Goal: Task Accomplishment & Management: Use online tool/utility

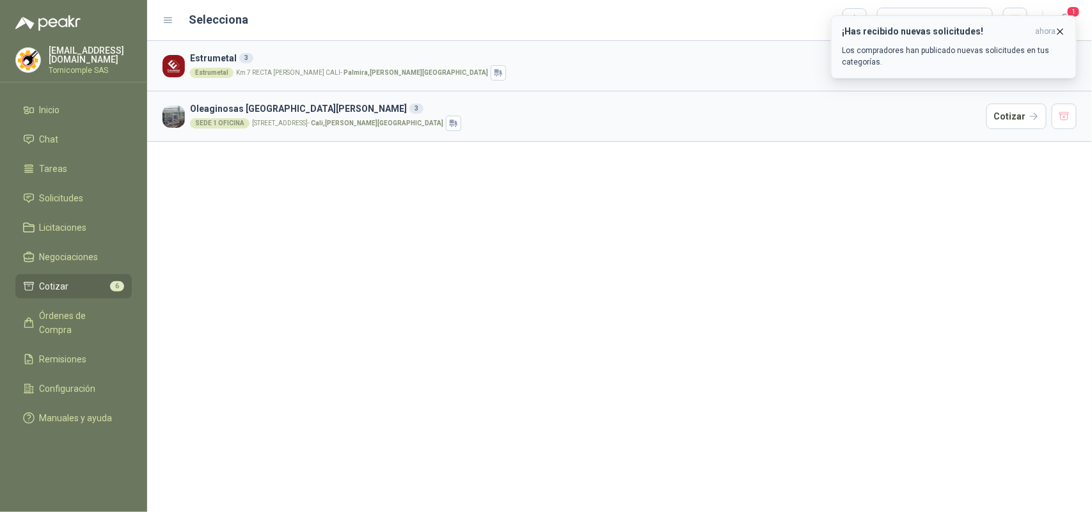
click at [1061, 33] on icon "button" at bounding box center [1060, 31] width 11 height 11
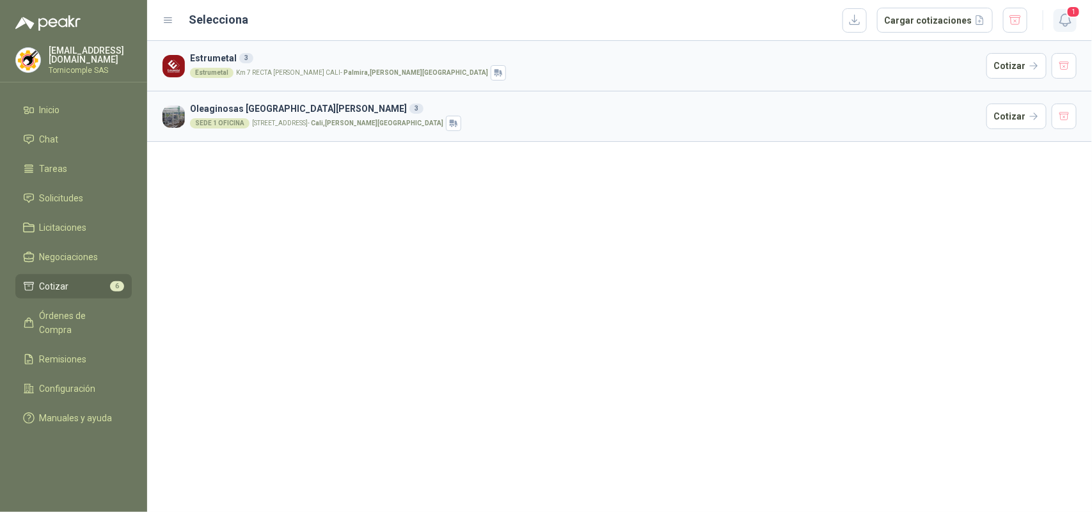
click at [1062, 24] on icon "button" at bounding box center [1065, 20] width 16 height 16
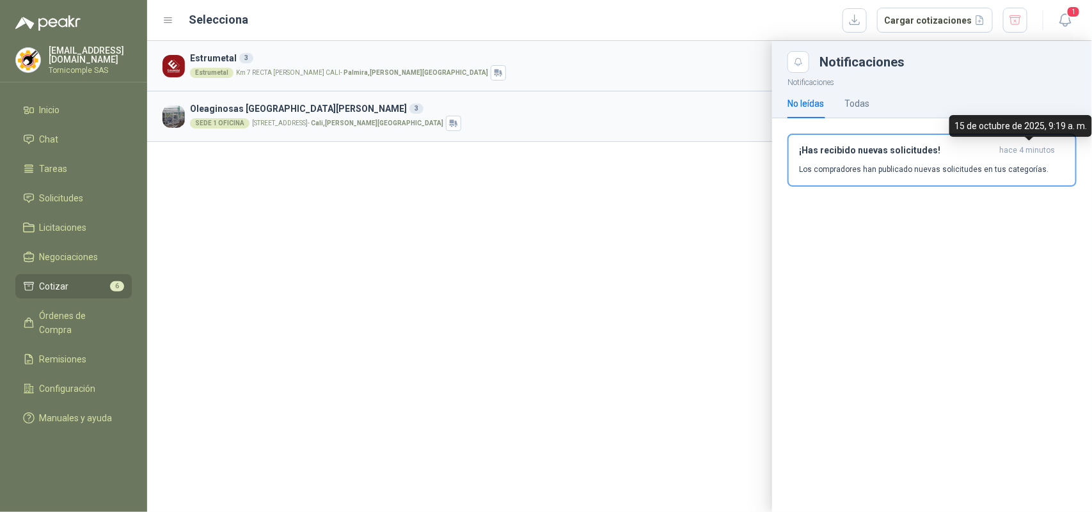
click at [1006, 148] on span "hace 4 minutos" at bounding box center [1027, 150] width 56 height 11
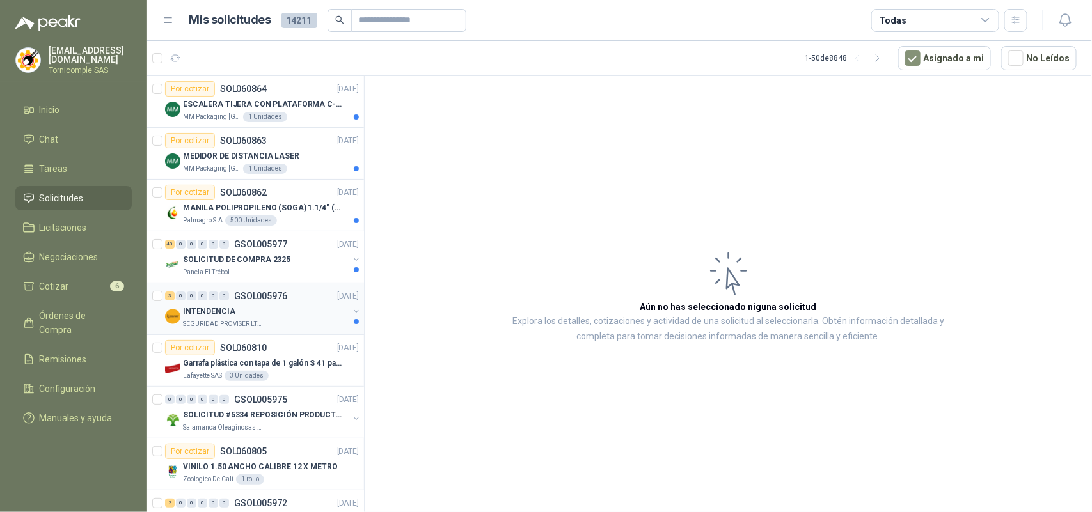
click at [232, 306] on div "INTENDENCIA" at bounding box center [266, 311] width 166 height 15
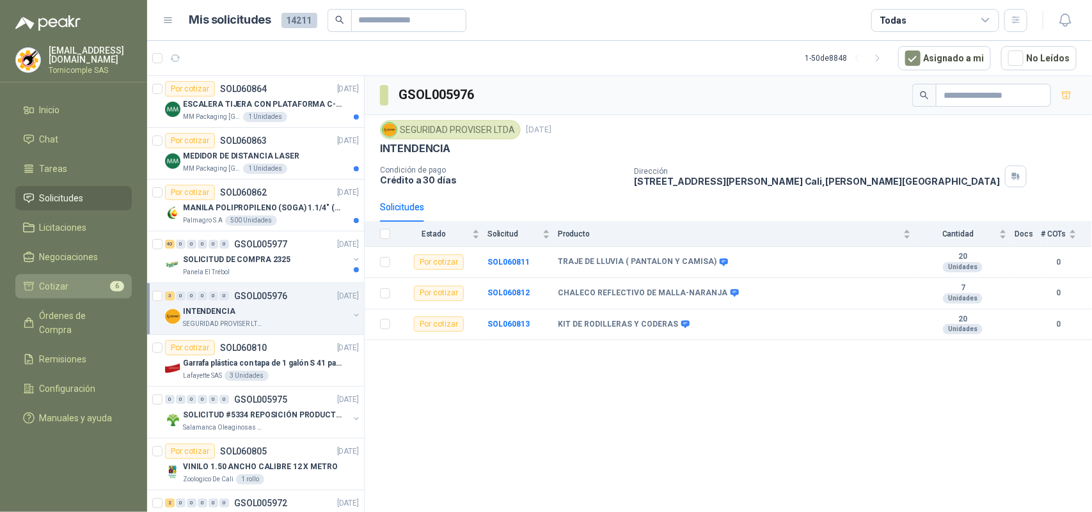
click at [67, 281] on span "Cotizar" at bounding box center [54, 287] width 29 height 14
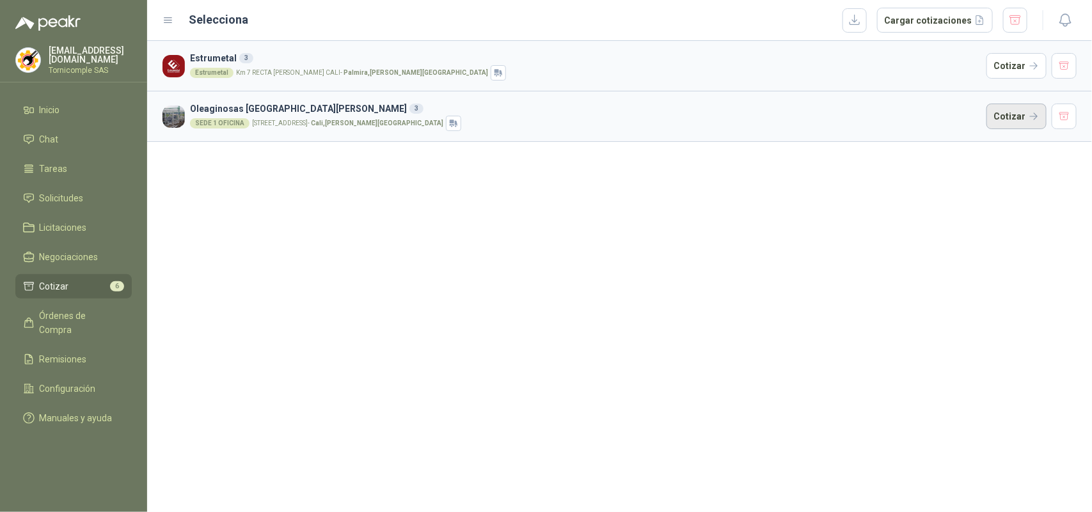
click at [1008, 118] on button "Cotizar" at bounding box center [1016, 117] width 60 height 26
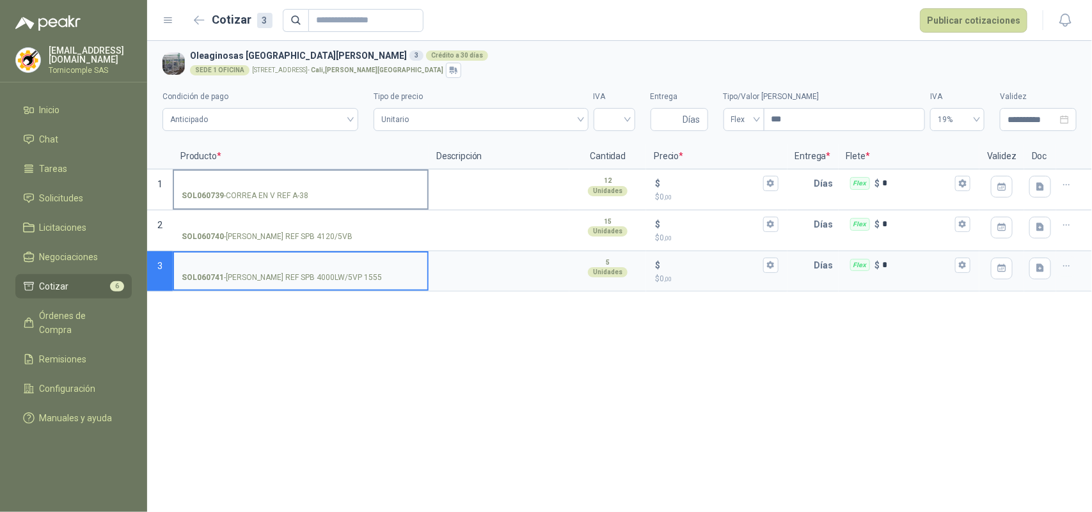
drag, startPoint x: 203, startPoint y: 182, endPoint x: 195, endPoint y: 151, distance: 32.4
click at [203, 179] on input "SOL060739 - [PERSON_NAME] EN V REF A-38" at bounding box center [301, 184] width 238 height 10
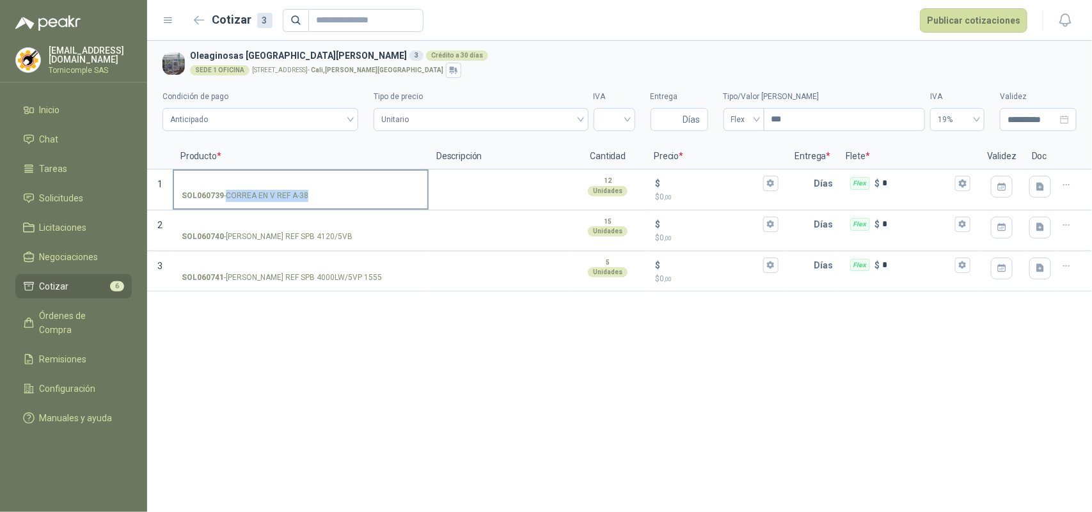
drag, startPoint x: 226, startPoint y: 196, endPoint x: 306, endPoint y: 199, distance: 80.0
click at [306, 199] on p "SOL060739 - [PERSON_NAME] EN V REF A-38" at bounding box center [245, 196] width 127 height 12
copy p "CORREA EN V REF A-38"
click at [261, 183] on input "SOL060739 - [PERSON_NAME] EN V REF A-38" at bounding box center [301, 184] width 238 height 10
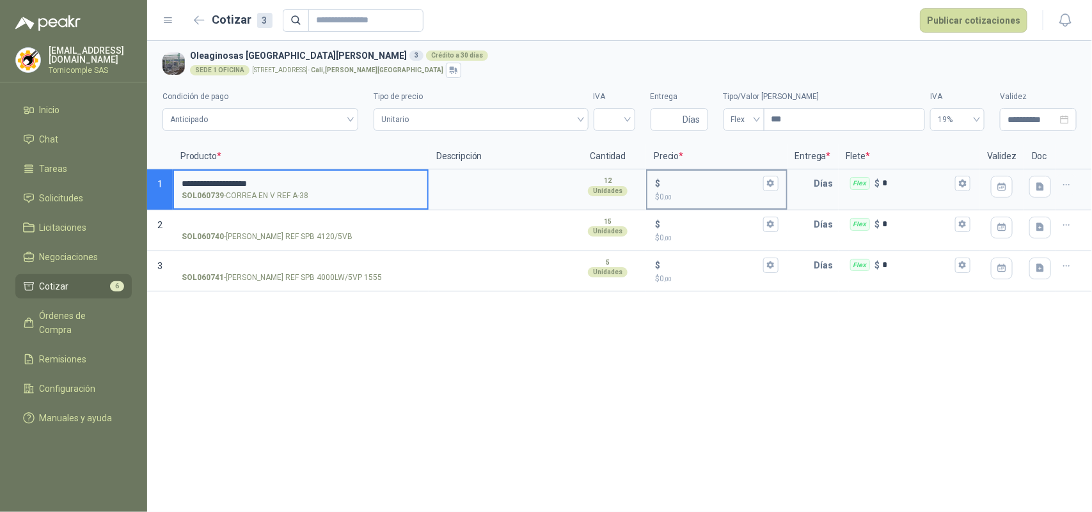
click at [679, 184] on input "$ $ 0 ,00" at bounding box center [711, 183] width 97 height 10
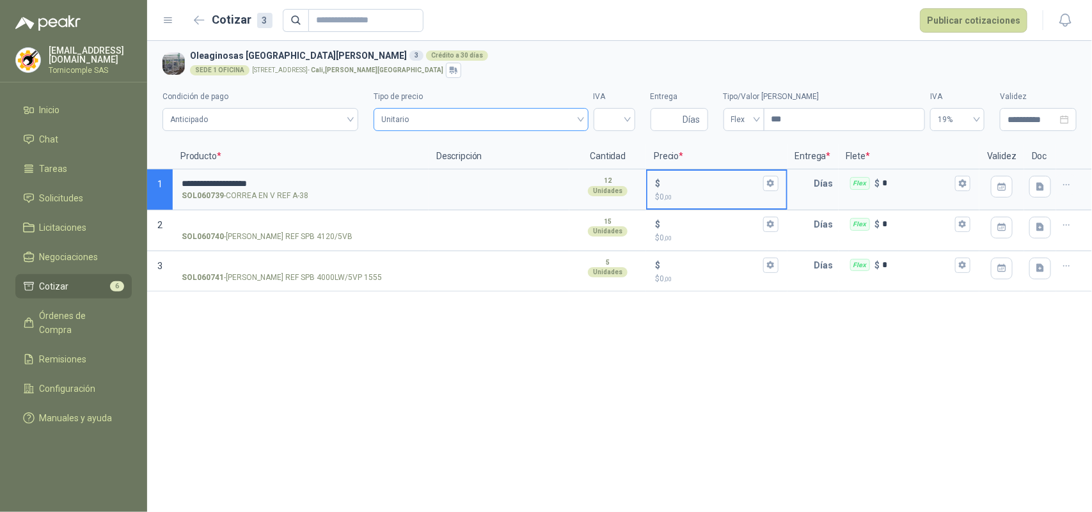
click at [567, 116] on span "Unitario" at bounding box center [480, 119] width 199 height 19
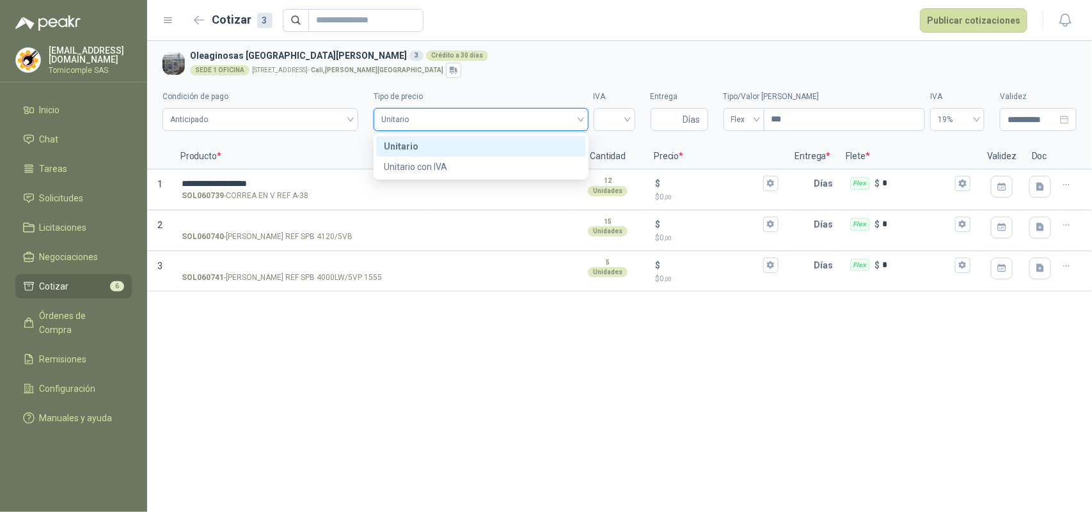
click at [617, 132] on div "**********" at bounding box center [619, 107] width 914 height 58
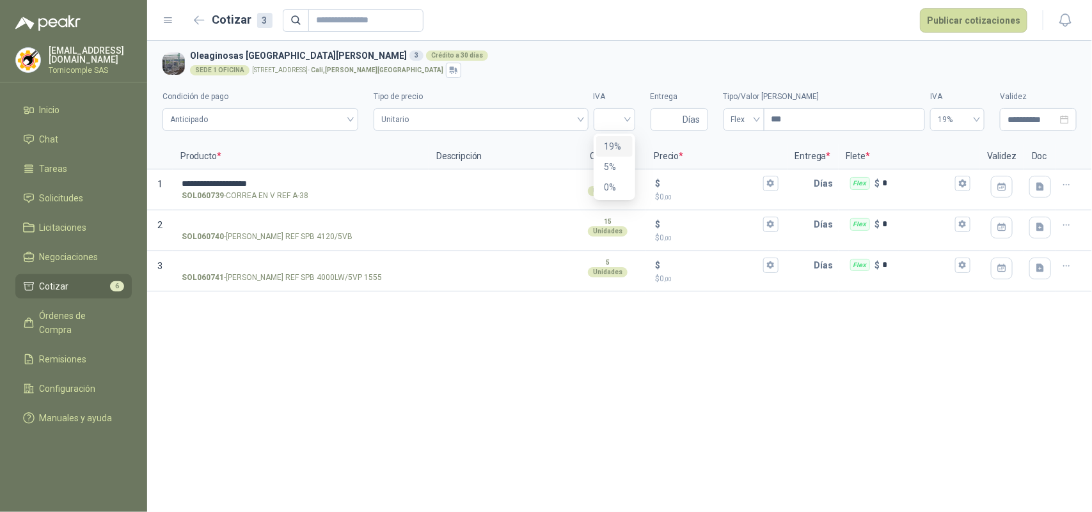
click at [616, 141] on div "19%" at bounding box center [614, 146] width 21 height 14
click at [678, 117] on input "Entrega" at bounding box center [669, 120] width 22 height 22
type input "*"
click at [732, 126] on span "Flex" at bounding box center [744, 119] width 26 height 19
type input "*"
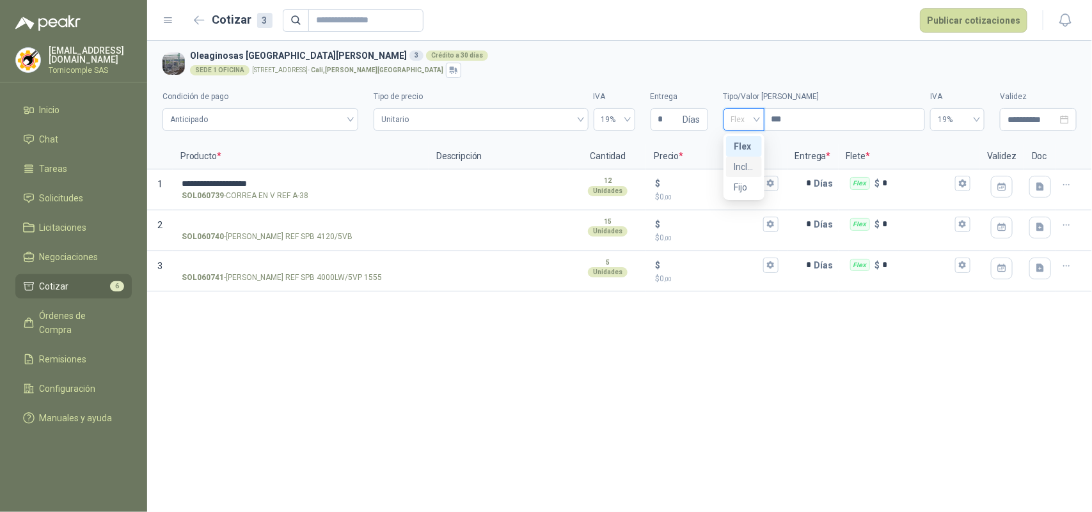
click at [745, 165] on div "Incluido" at bounding box center [744, 167] width 20 height 14
drag, startPoint x: 698, startPoint y: 189, endPoint x: 702, endPoint y: 180, distance: 10.0
click at [698, 188] on input "$ $ 0 ,00" at bounding box center [711, 183] width 97 height 10
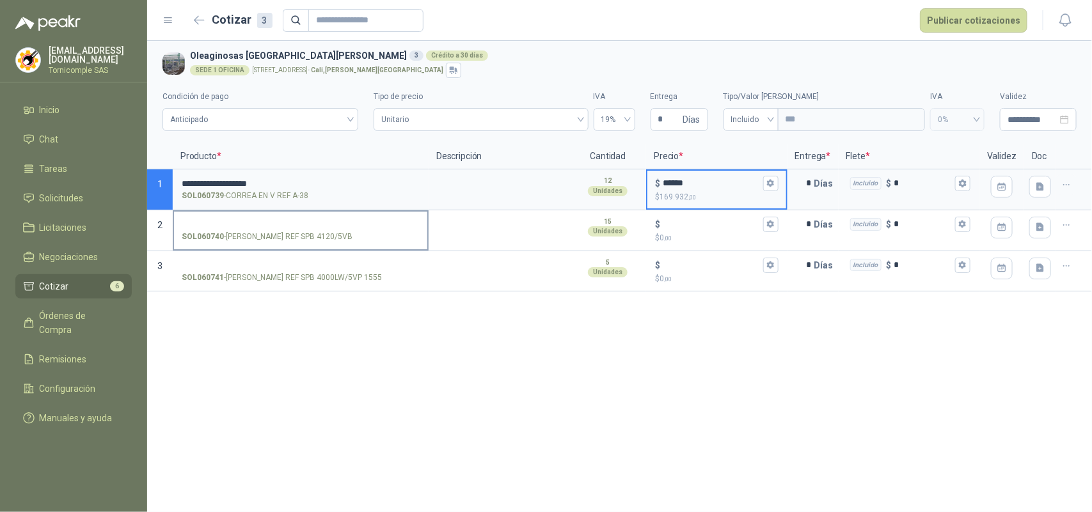
type input "******"
click at [345, 224] on input "SOL060740 - [PERSON_NAME] REF SPB 4120/5VB" at bounding box center [301, 225] width 238 height 10
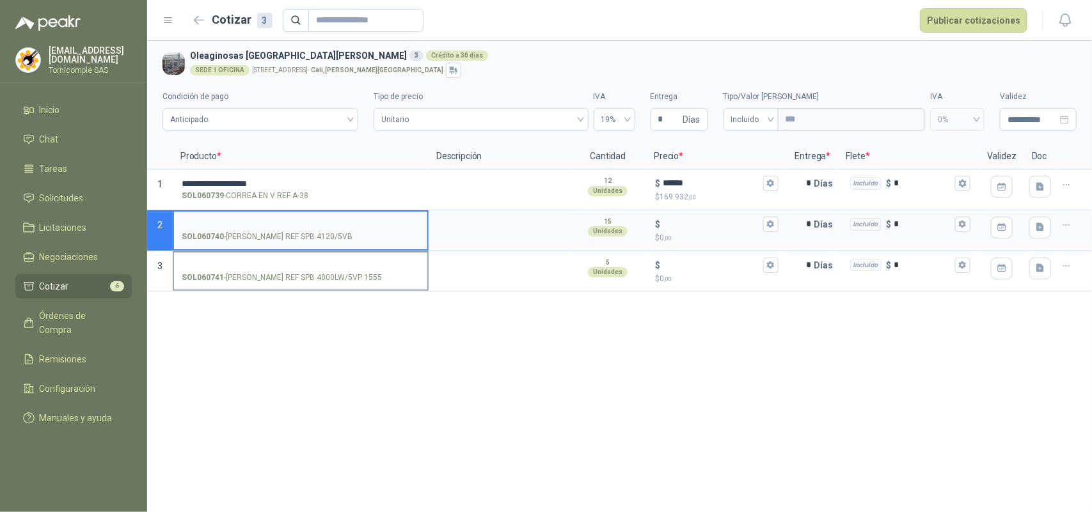
click at [261, 270] on label "SOL060741 - [PERSON_NAME] REF SPB 4000LW/5VP 1555" at bounding box center [300, 271] width 253 height 36
click at [261, 270] on input "SOL060741 - [PERSON_NAME] REF SPB 4000LW/5VP 1555" at bounding box center [301, 266] width 238 height 10
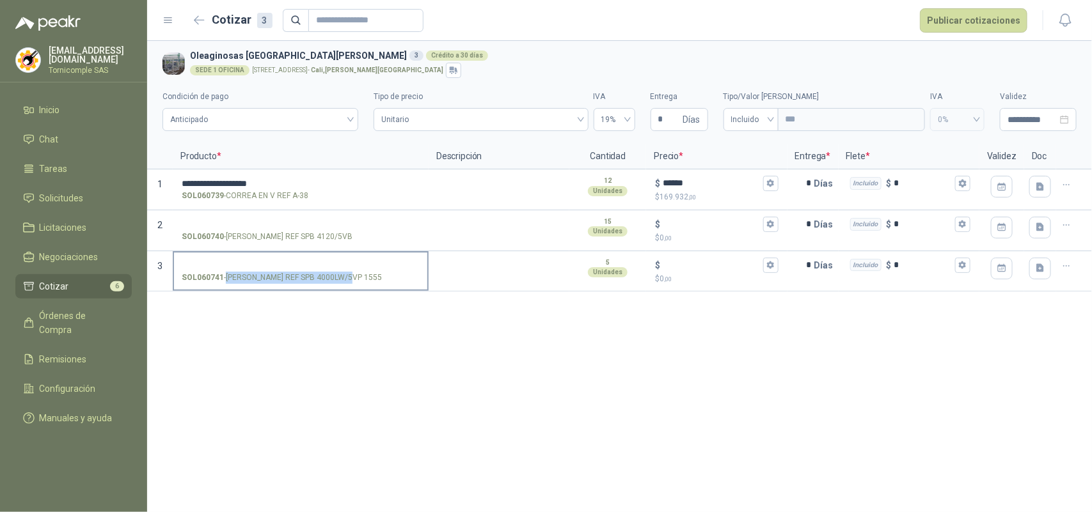
drag, startPoint x: 226, startPoint y: 280, endPoint x: 313, endPoint y: 280, distance: 87.6
click at [358, 285] on label "SOL060741 - [PERSON_NAME] REF SPB 4000LW/5VP 1555" at bounding box center [300, 271] width 253 height 36
copy p "[PERSON_NAME] REF SPB 4000LW/5VP 1555"
click at [248, 261] on input "SOL060741 - [PERSON_NAME] REF SPB 4000LW/5VP 1555" at bounding box center [301, 266] width 238 height 10
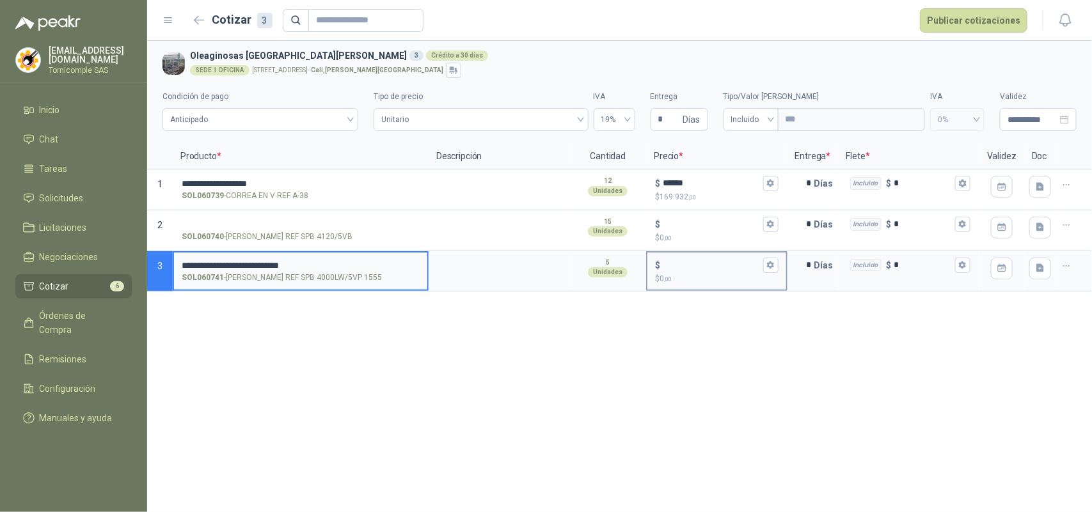
click at [690, 266] on input "$ $ 0 ,00" at bounding box center [711, 265] width 97 height 10
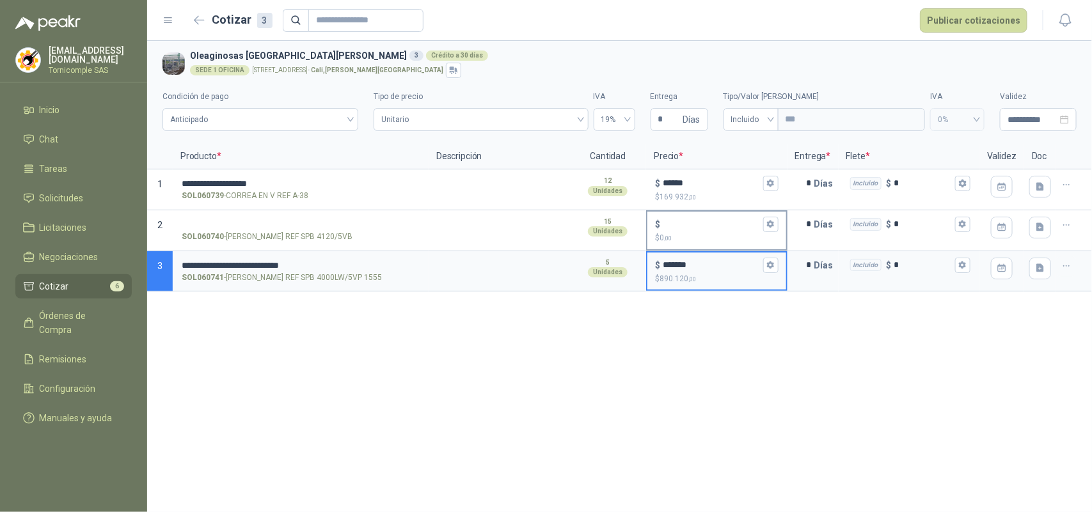
type input "*******"
click at [691, 231] on div "$" at bounding box center [716, 224] width 123 height 15
click at [691, 229] on input "$ $ 0 ,00" at bounding box center [711, 224] width 97 height 10
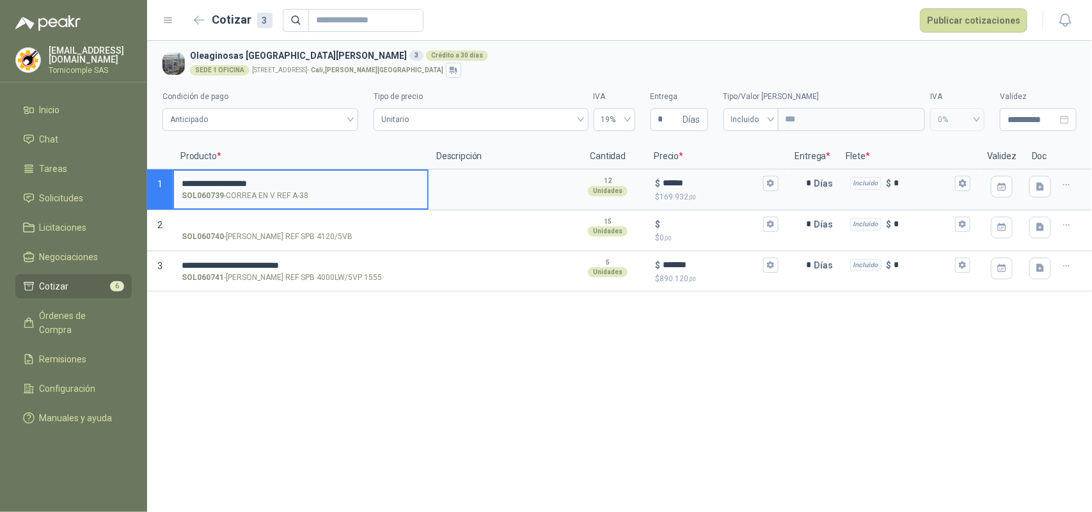
click at [275, 182] on input "**********" at bounding box center [301, 184] width 238 height 10
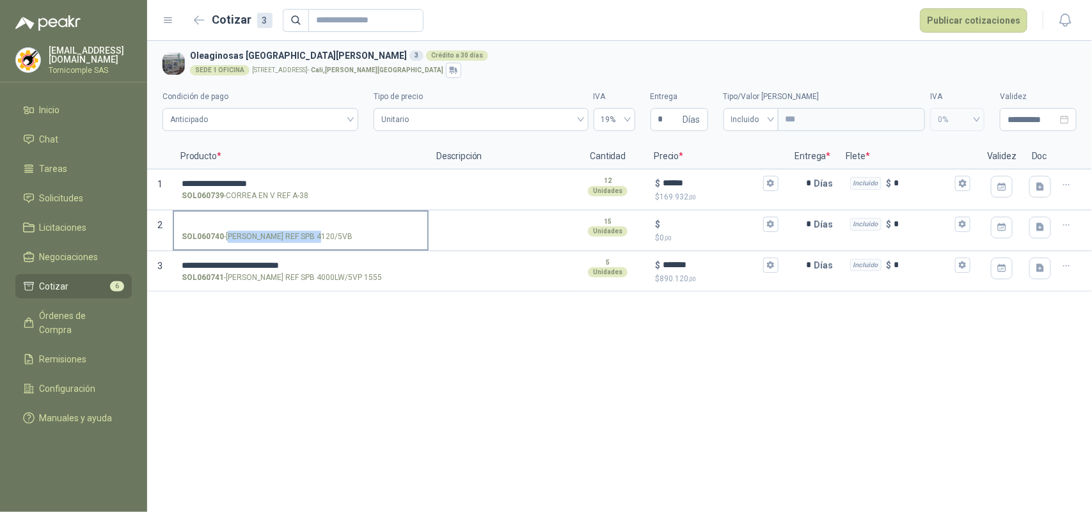
drag, startPoint x: 256, startPoint y: 237, endPoint x: 321, endPoint y: 238, distance: 64.6
click at [321, 238] on p "SOL060740 - [PERSON_NAME] REF SPB 4120/5VB" at bounding box center [267, 237] width 171 height 12
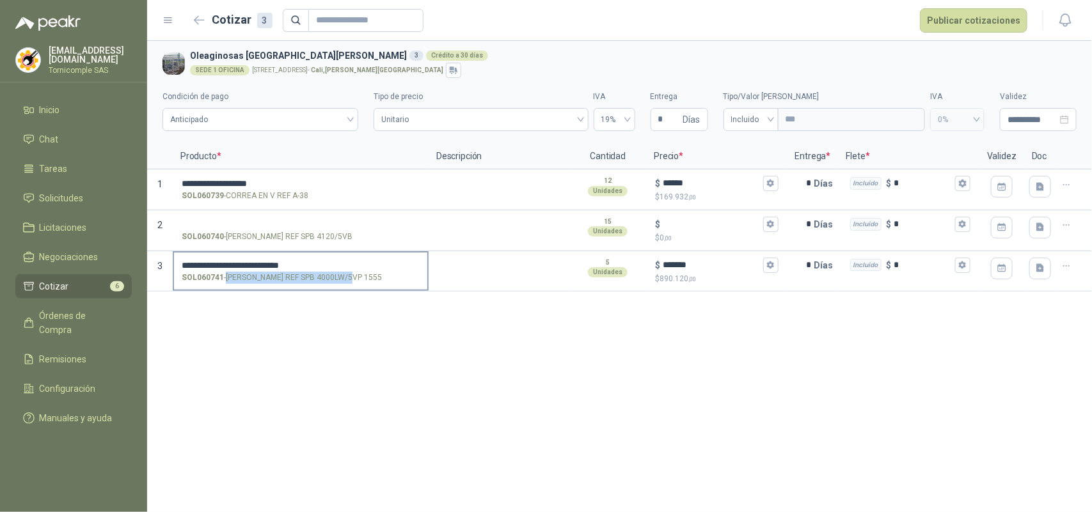
drag, startPoint x: 228, startPoint y: 279, endPoint x: 352, endPoint y: 277, distance: 123.5
click at [352, 277] on p "SOL060741 - [PERSON_NAME] REF SPB 4000LW/5VP 1555" at bounding box center [282, 278] width 200 height 12
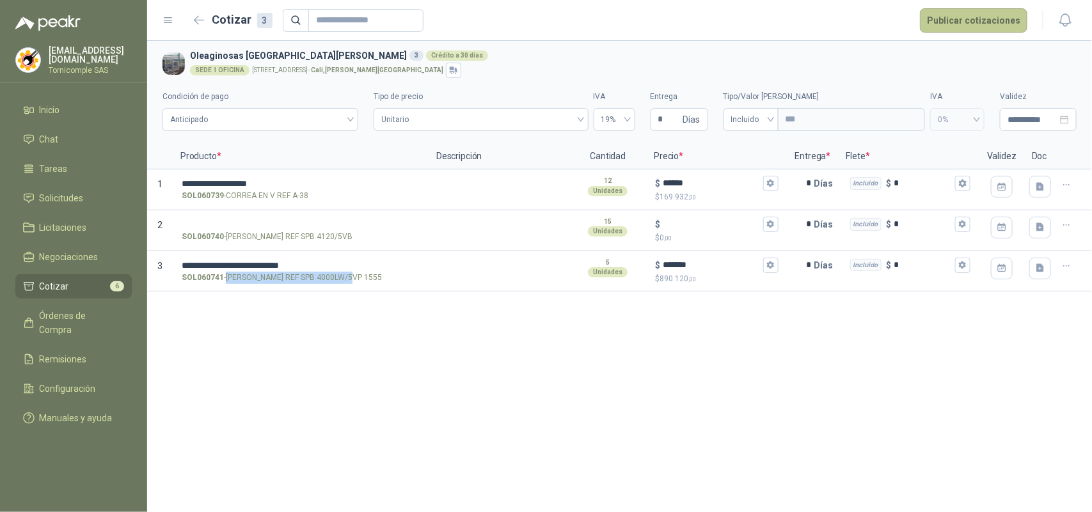
click at [968, 21] on button "Publicar cotizaciones" at bounding box center [973, 20] width 107 height 24
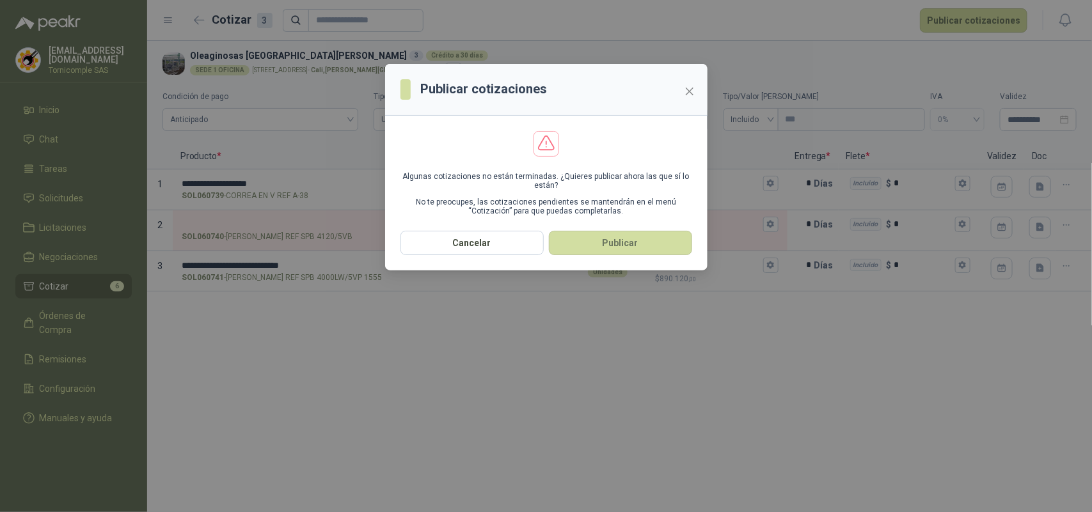
click at [603, 228] on section "Algunas cotizaciones no están terminadas. ¿Quieres publicar ahora las que sí lo…" at bounding box center [546, 173] width 322 height 115
click at [608, 237] on button "Publicar" at bounding box center [620, 243] width 143 height 24
